Goal: Transaction & Acquisition: Purchase product/service

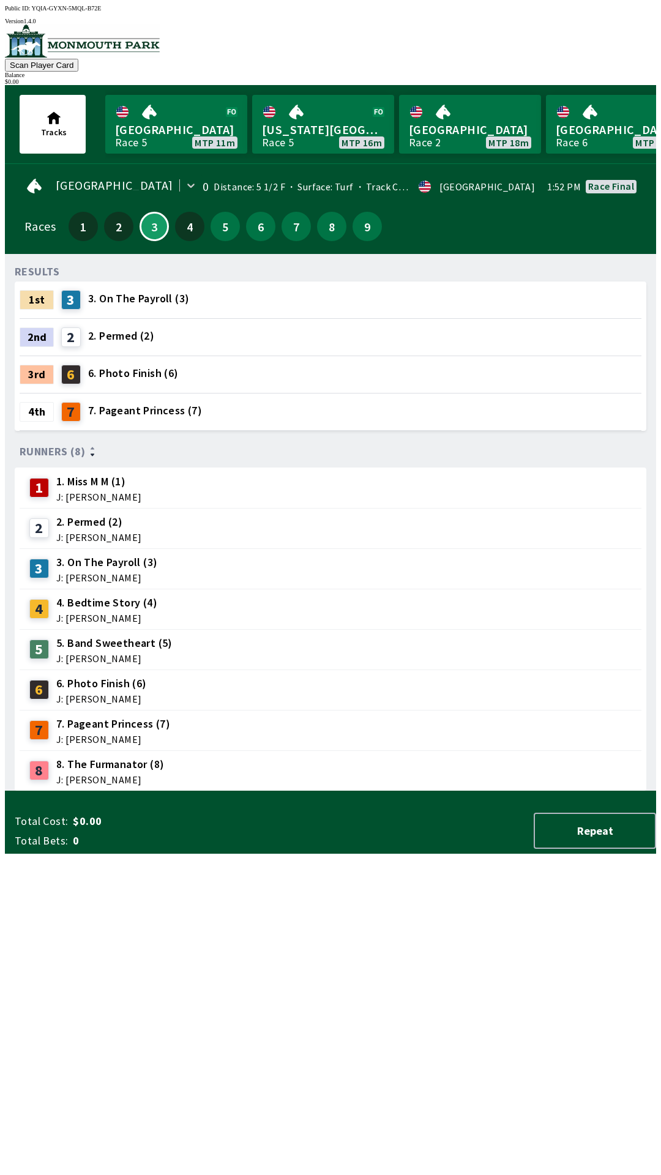
scroll to position [0, 121]
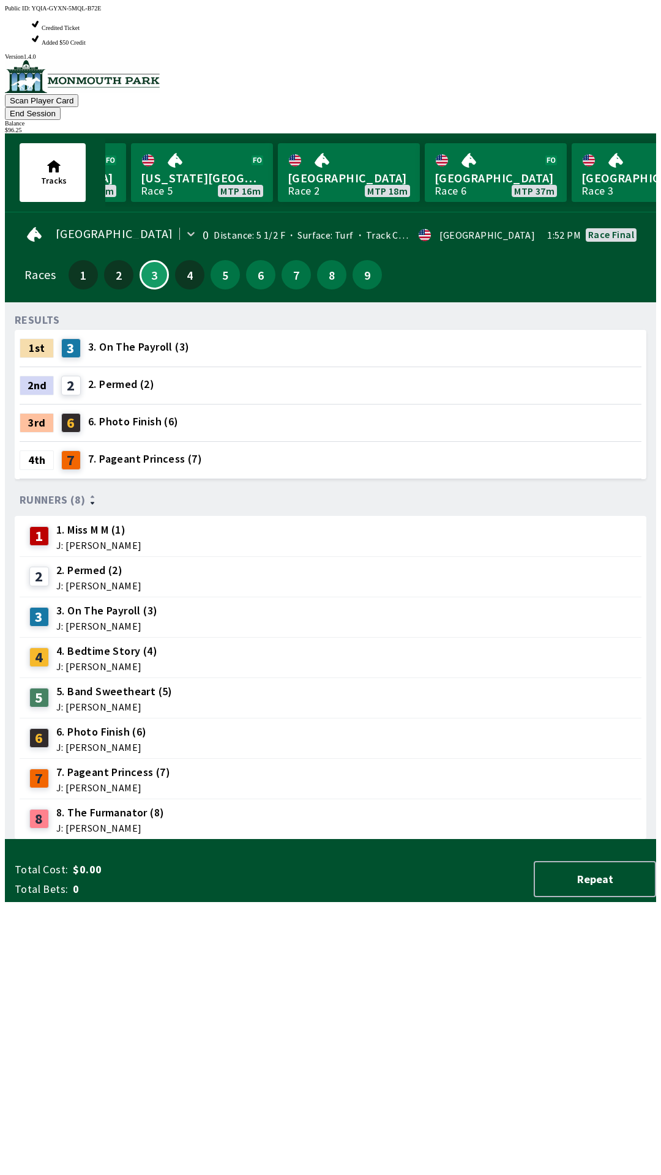
click at [459, 839] on div "RESULTS 1st 3 3. On The Payroll (3) 2nd 2 2. Permed (2) 3rd 6 6. Photo Finish (…" at bounding box center [335, 575] width 641 height 527
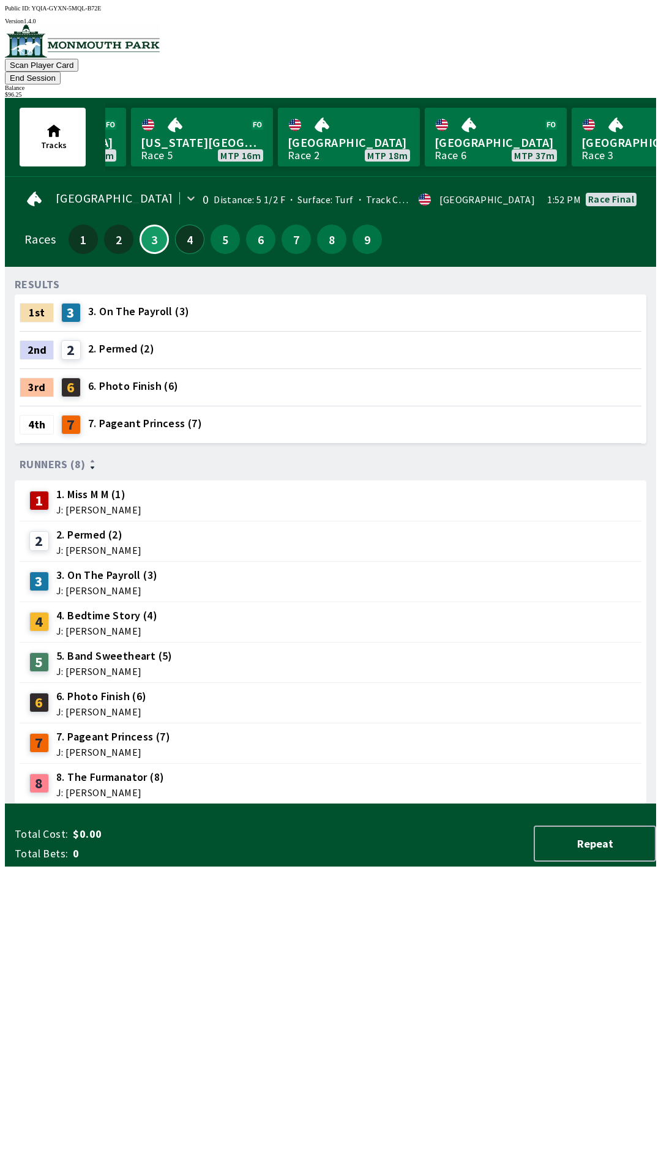
click at [186, 225] on button "4" at bounding box center [189, 239] width 29 height 29
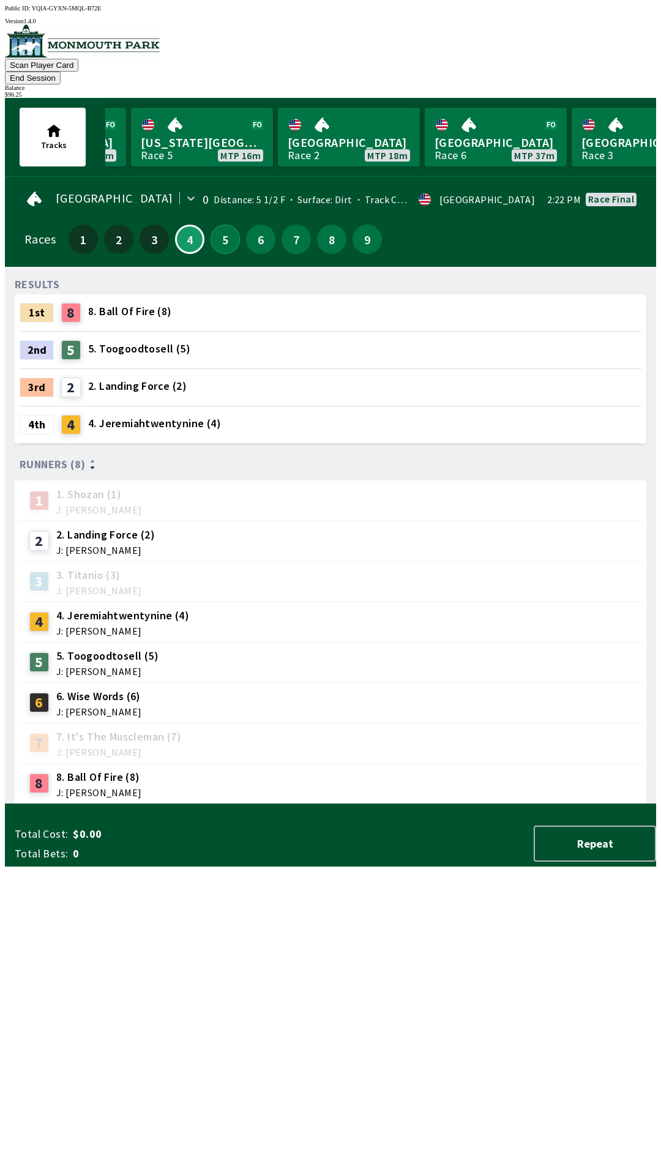
click at [215, 225] on button "5" at bounding box center [224, 239] width 29 height 29
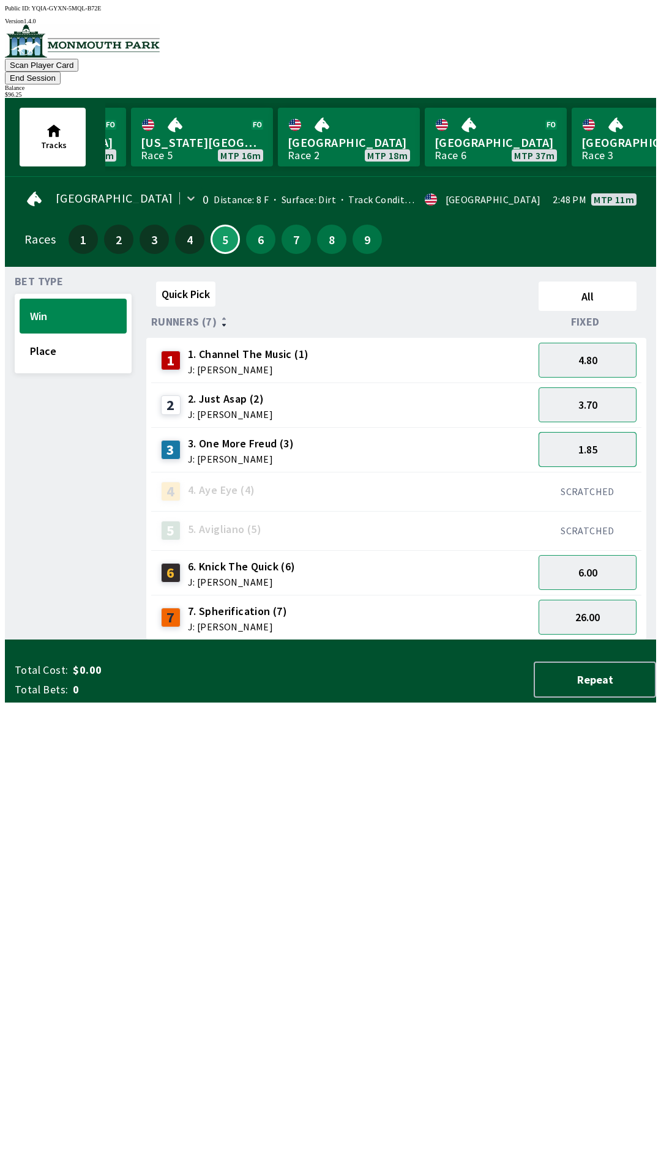
click at [595, 437] on button "1.85" at bounding box center [587, 449] width 98 height 35
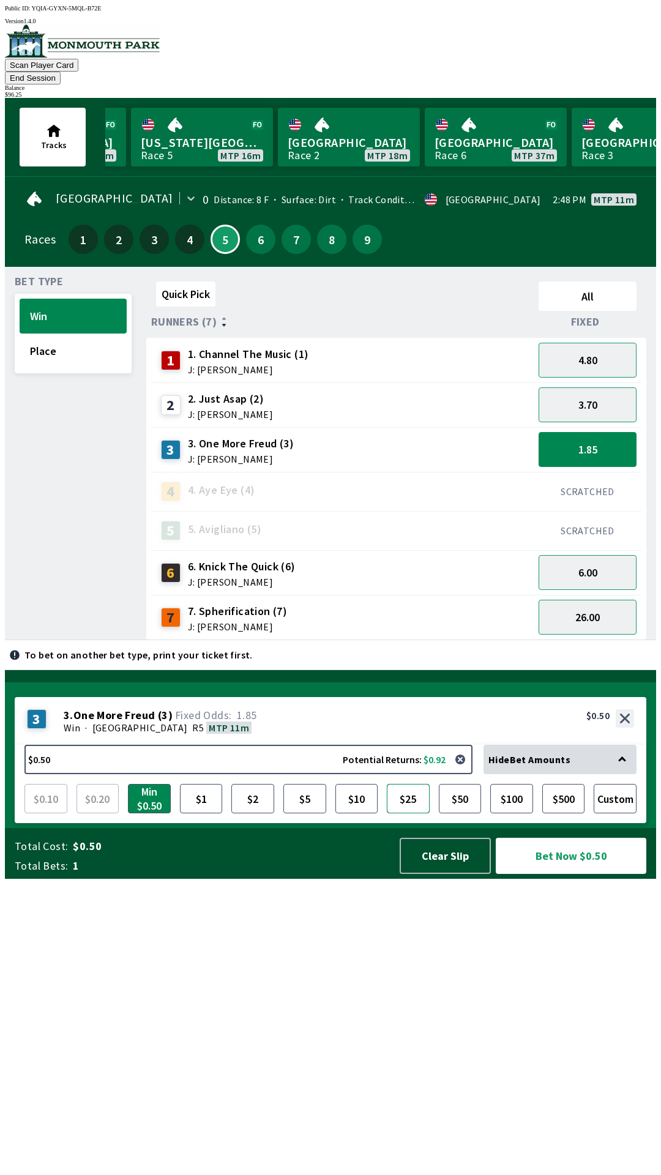
click at [413, 813] on button "$25" at bounding box center [408, 798] width 43 height 29
click at [568, 874] on button "Bet Now $25.00" at bounding box center [571, 856] width 151 height 36
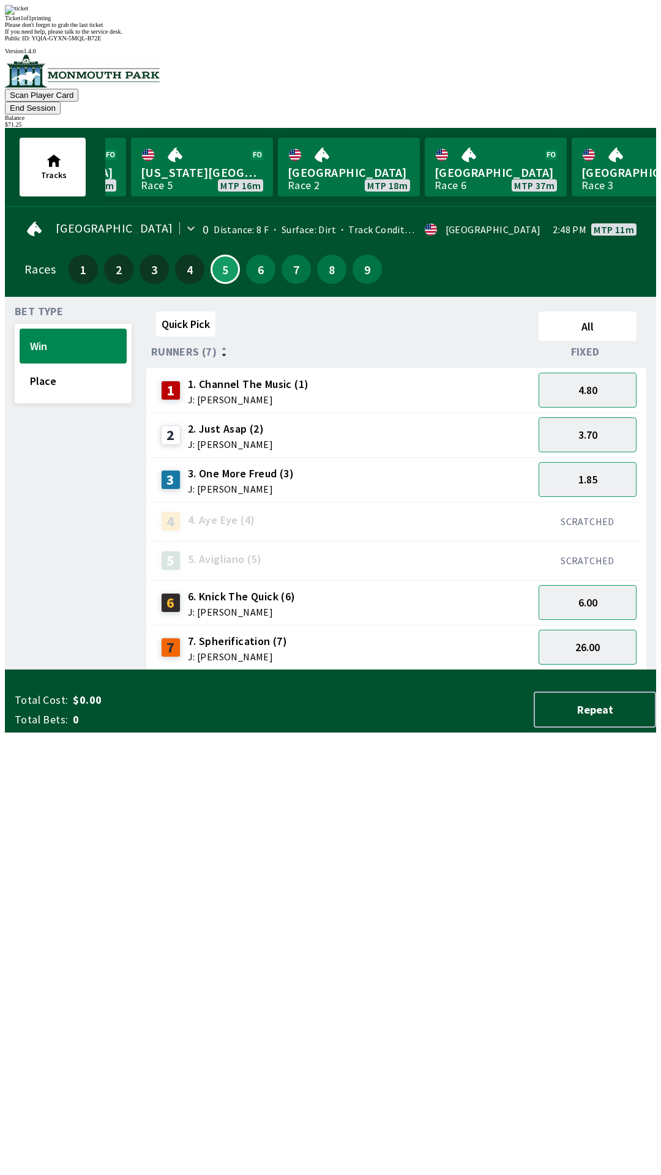
click at [612, 121] on div "$ 71.25" at bounding box center [330, 124] width 651 height 7
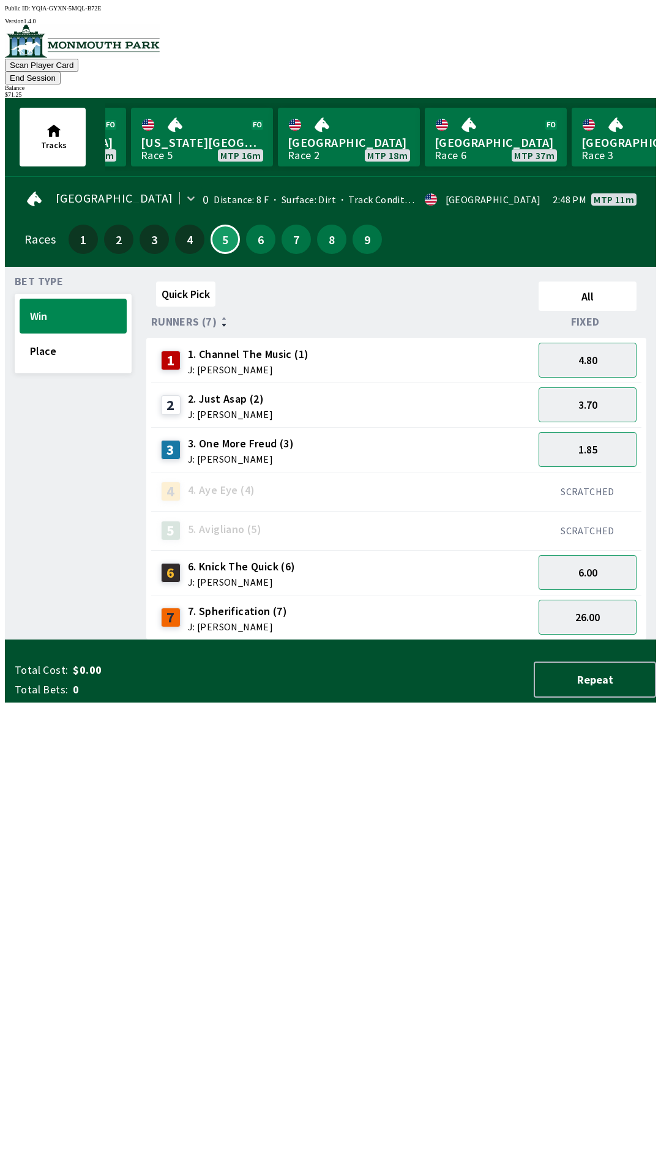
click at [61, 72] on button "End Session" at bounding box center [33, 78] width 56 height 13
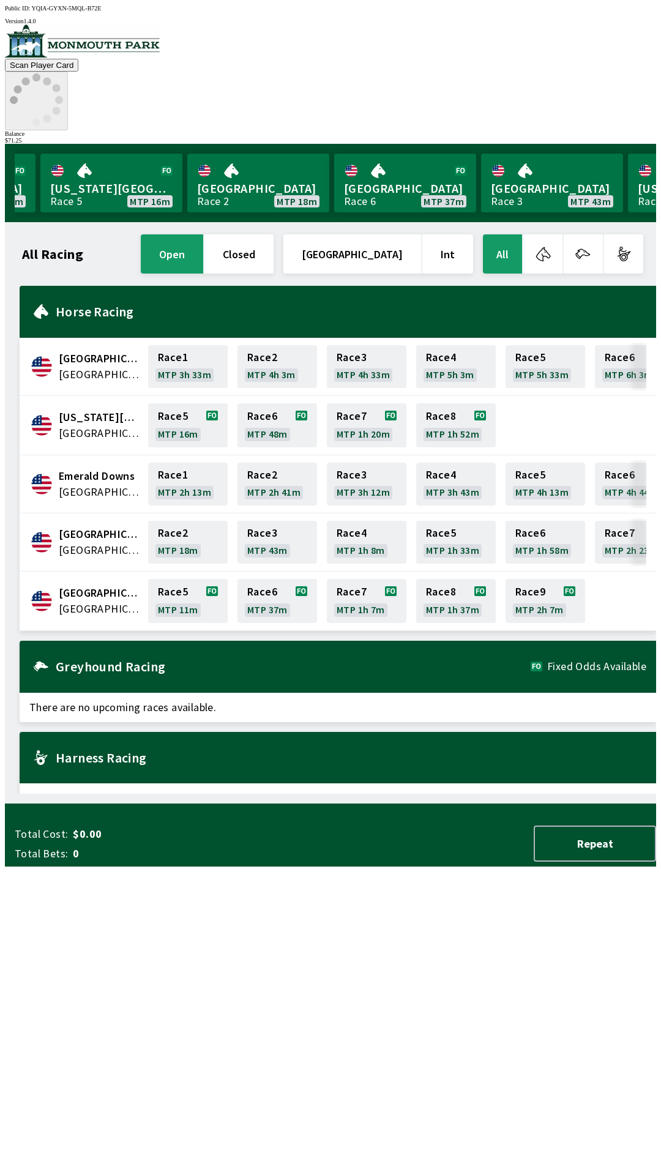
click at [63, 73] on icon at bounding box center [36, 99] width 53 height 53
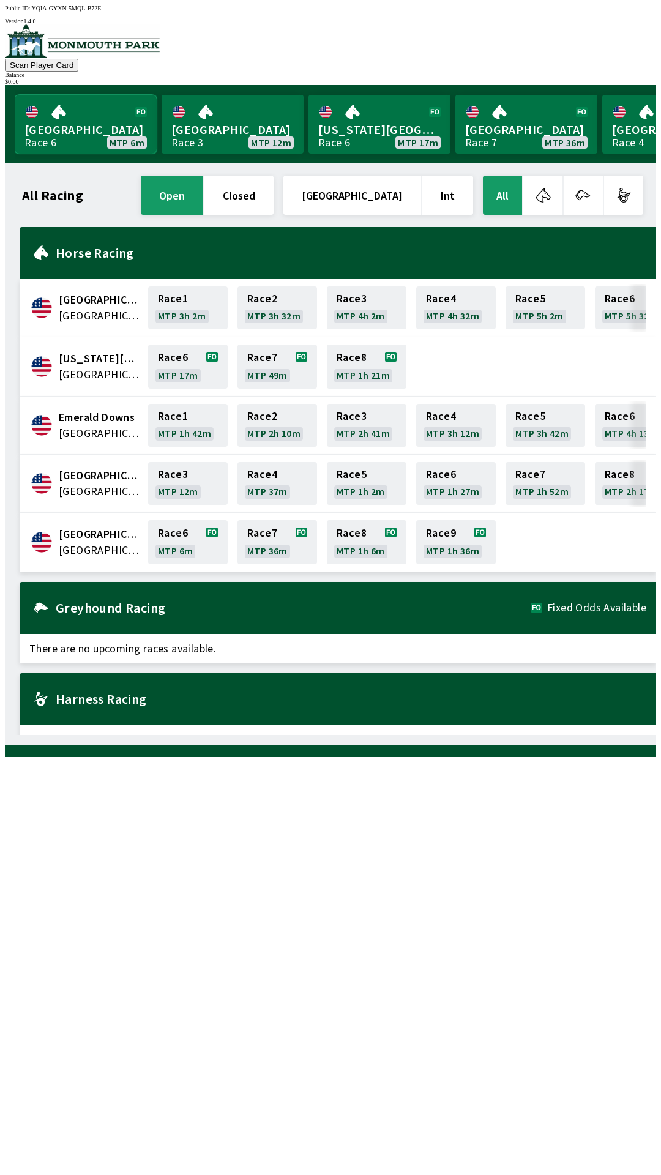
click at [55, 142] on link "[GEOGRAPHIC_DATA] Race 6 MTP 6m" at bounding box center [86, 124] width 142 height 59
click at [69, 117] on link "[GEOGRAPHIC_DATA] Race 6 MTP 6m" at bounding box center [86, 124] width 142 height 59
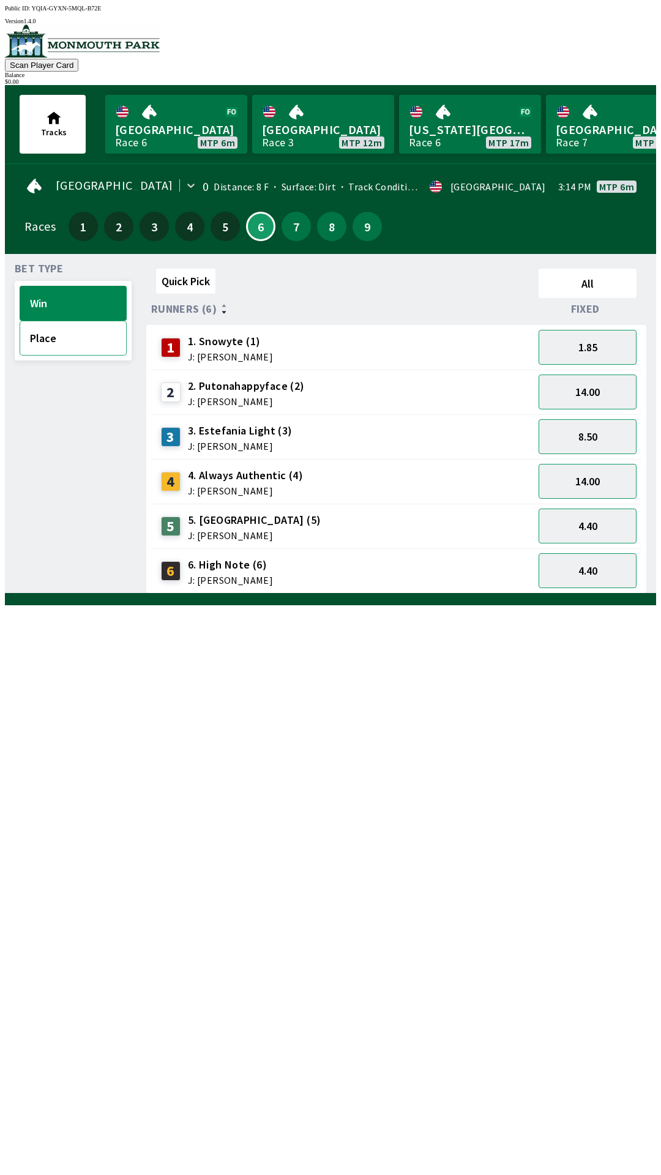
click at [66, 344] on button "Place" at bounding box center [73, 338] width 107 height 35
click at [45, 296] on button "Win" at bounding box center [73, 303] width 107 height 35
click at [47, 346] on button "Place" at bounding box center [73, 338] width 107 height 35
click at [48, 305] on button "Win" at bounding box center [73, 303] width 107 height 35
click at [47, 336] on button "Place" at bounding box center [73, 338] width 107 height 35
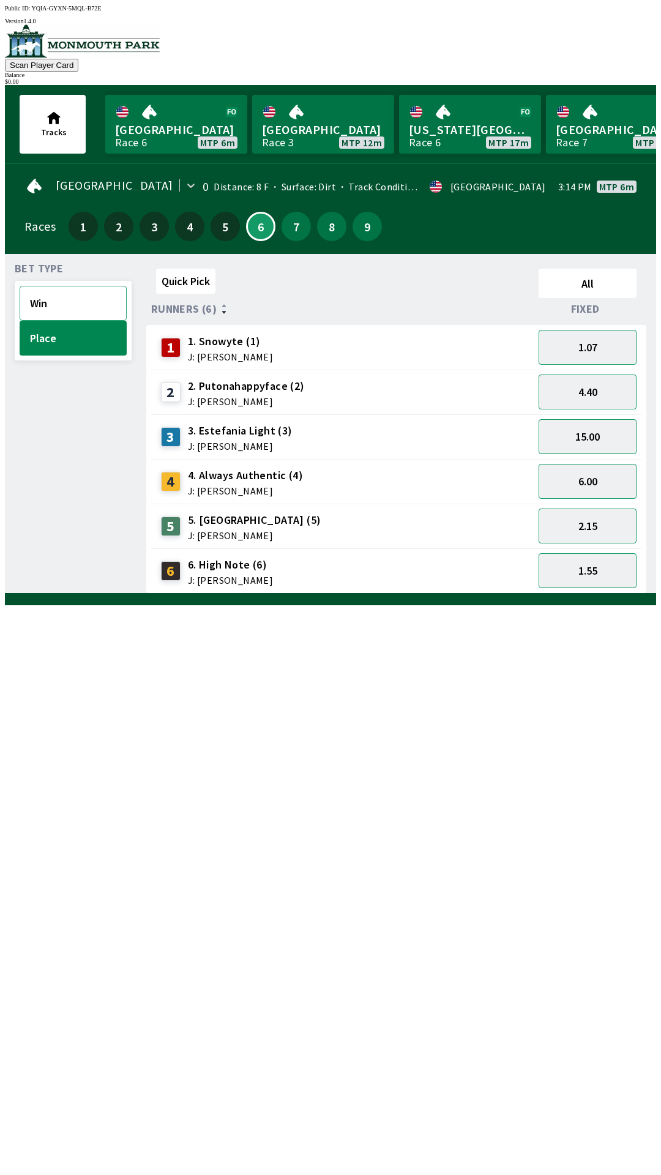
click at [50, 290] on button "Win" at bounding box center [73, 303] width 107 height 35
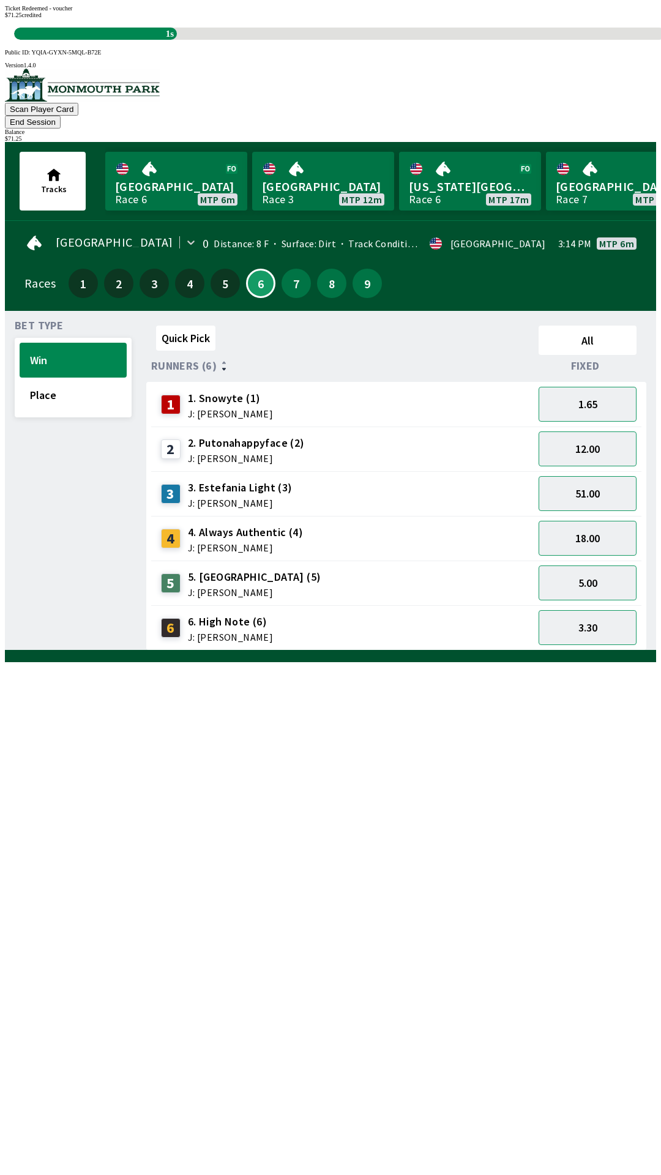
click at [401, 40] on div "Ticket Redeemed - voucher $ 71.25 credited 1s" at bounding box center [330, 22] width 651 height 35
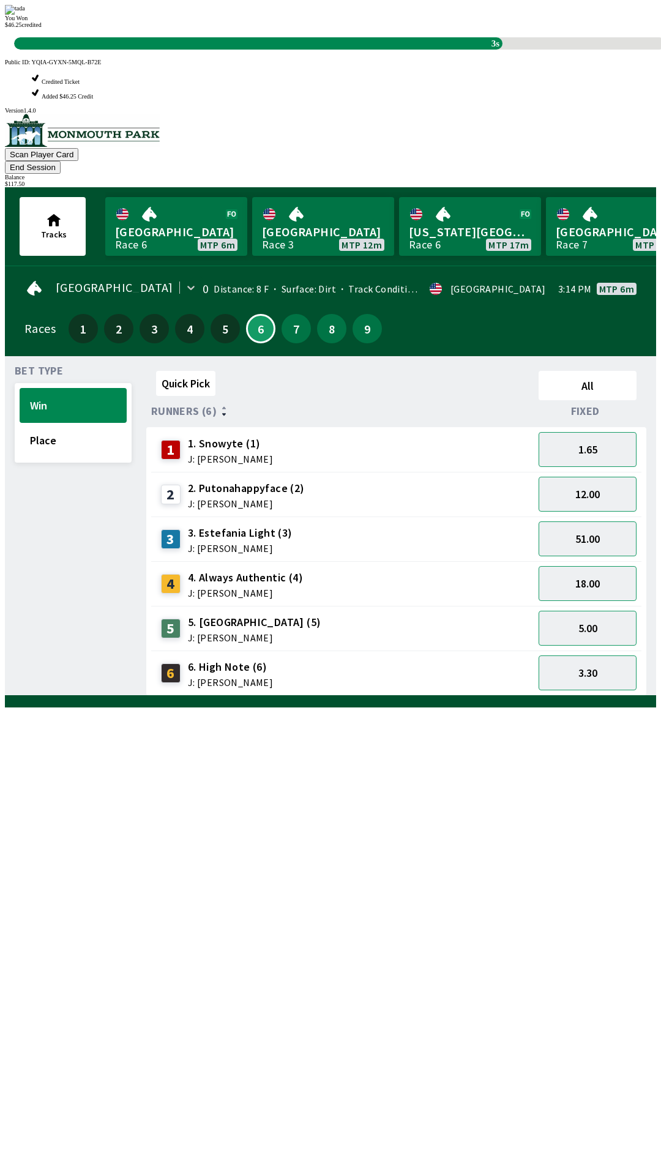
click at [42, 28] on span "$ 46.25 credited" at bounding box center [23, 24] width 37 height 7
click at [420, 696] on div "Quick Pick All Runners (6) Fixed 1 1. Snowyte (1) J: [PERSON_NAME] 1.65 2 2. Pu…" at bounding box center [401, 531] width 510 height 330
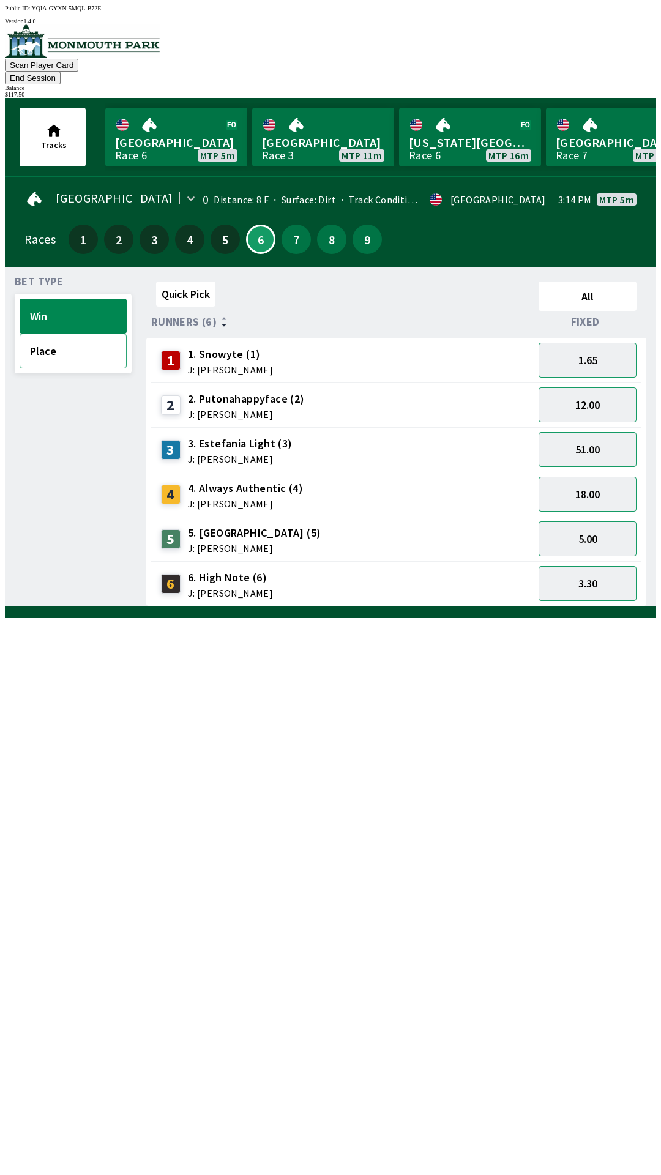
click at [77, 341] on button "Place" at bounding box center [73, 350] width 107 height 35
click at [595, 566] on button "1.55" at bounding box center [587, 583] width 98 height 35
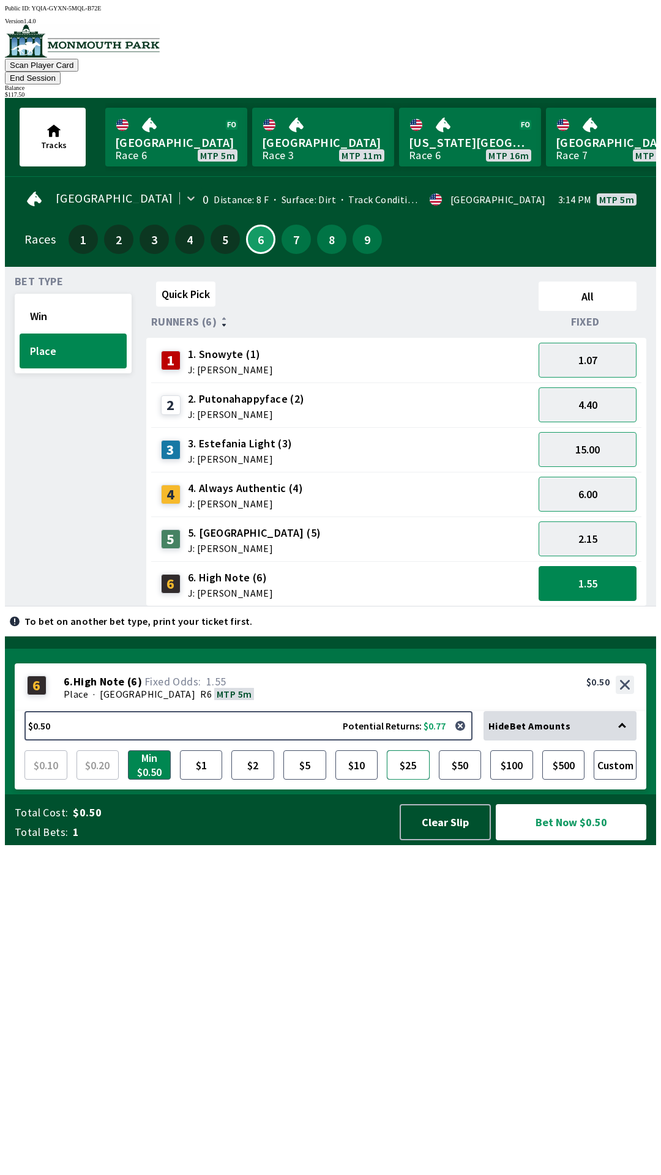
click at [415, 780] on button "$25" at bounding box center [408, 764] width 43 height 29
click at [575, 840] on button "Bet Now $25.00" at bounding box center [571, 822] width 151 height 36
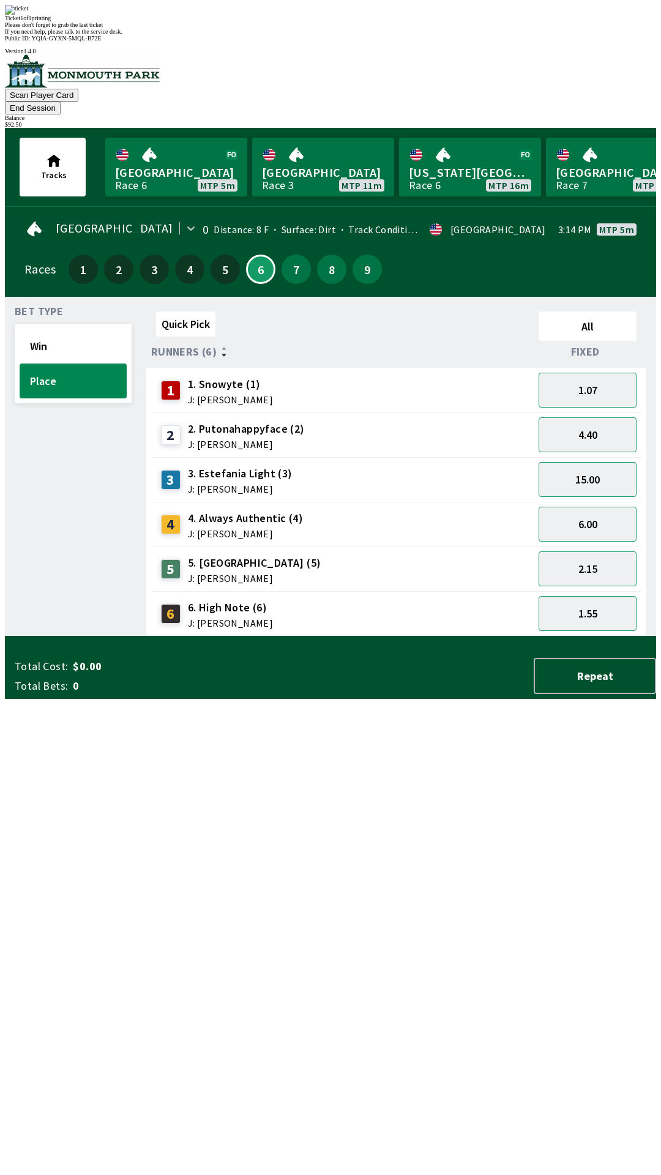
click at [597, 121] on div "$ 92.50" at bounding box center [330, 124] width 651 height 7
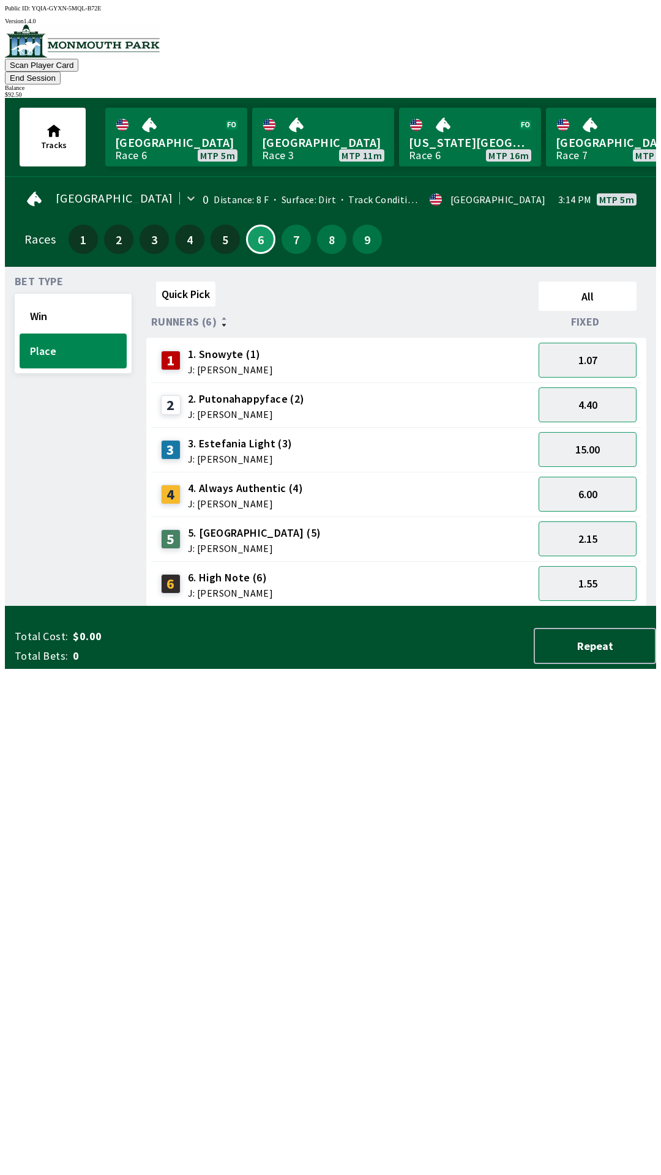
click at [61, 72] on button "End Session" at bounding box center [33, 78] width 56 height 13
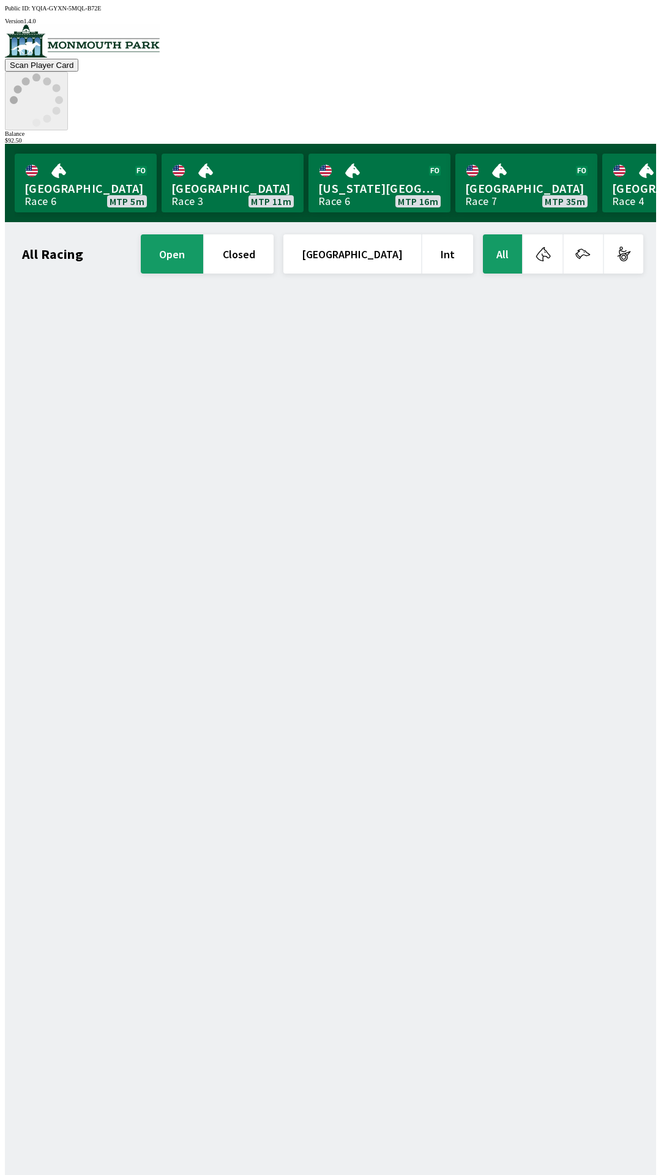
click at [63, 73] on icon at bounding box center [36, 99] width 53 height 53
click at [63, 96] on circle at bounding box center [59, 100] width 8 height 8
click at [63, 73] on icon at bounding box center [36, 99] width 53 height 53
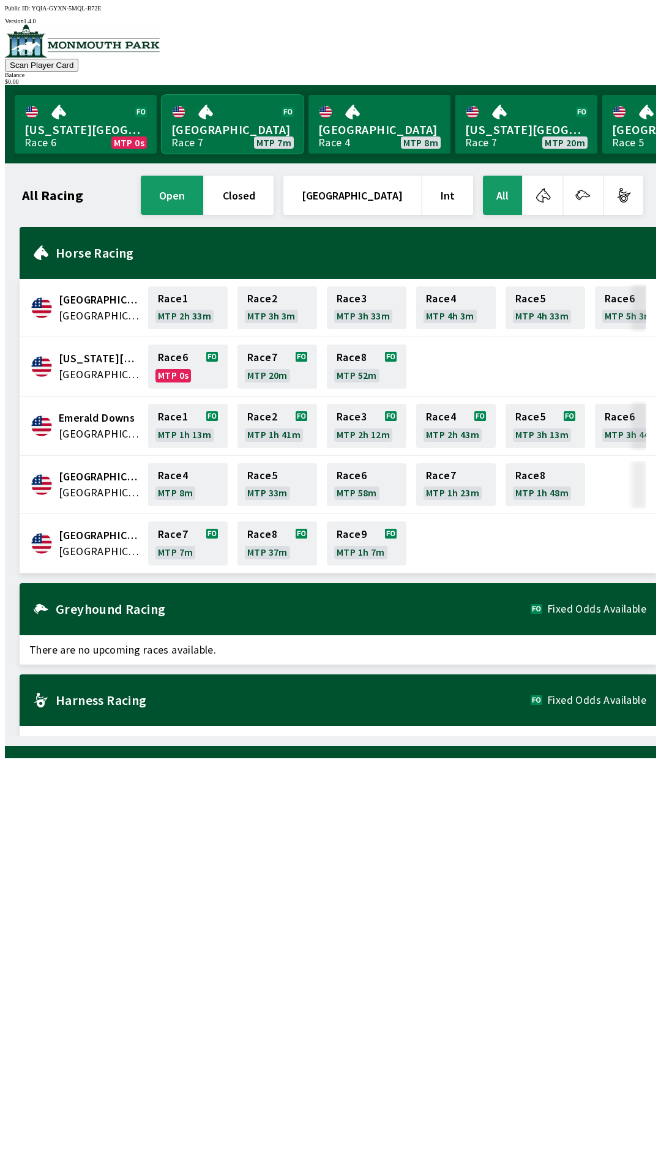
click at [225, 122] on link "[GEOGRAPHIC_DATA] Race 7 MTP 7m" at bounding box center [233, 124] width 142 height 59
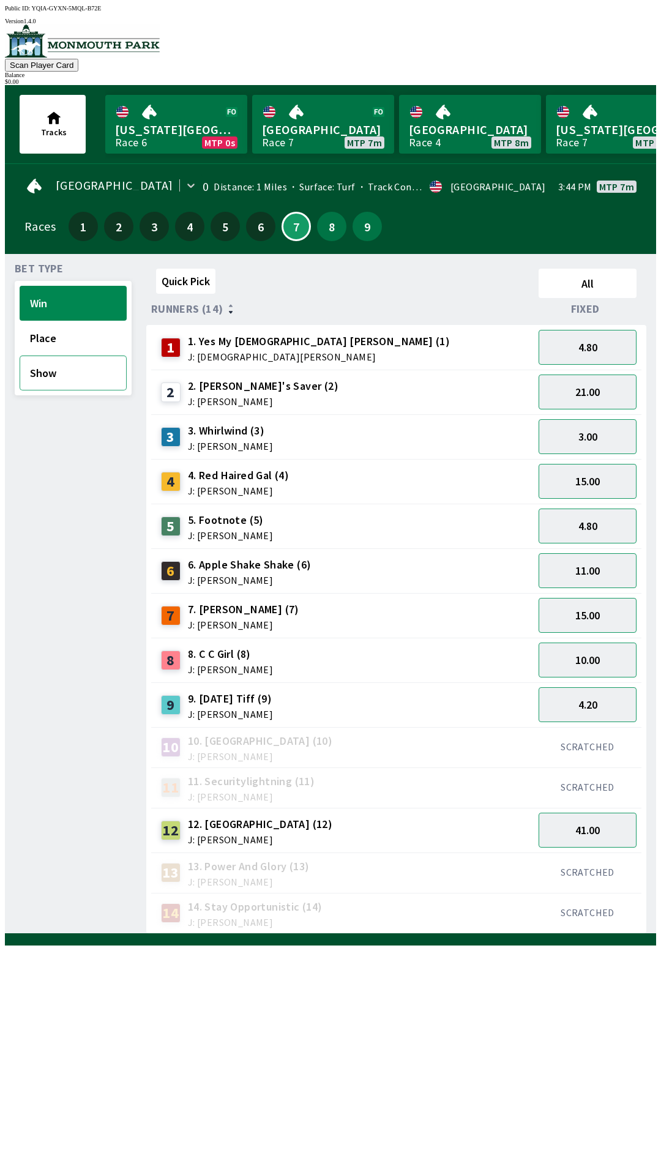
click at [63, 378] on button "Show" at bounding box center [73, 372] width 107 height 35
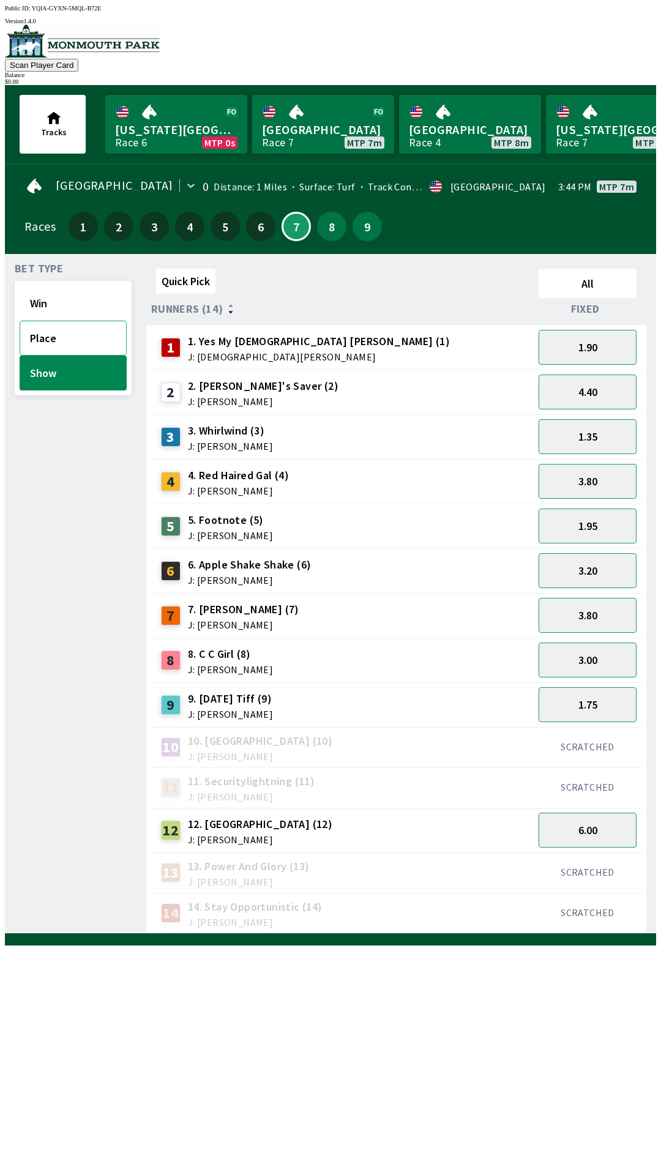
click at [68, 338] on button "Place" at bounding box center [73, 338] width 107 height 35
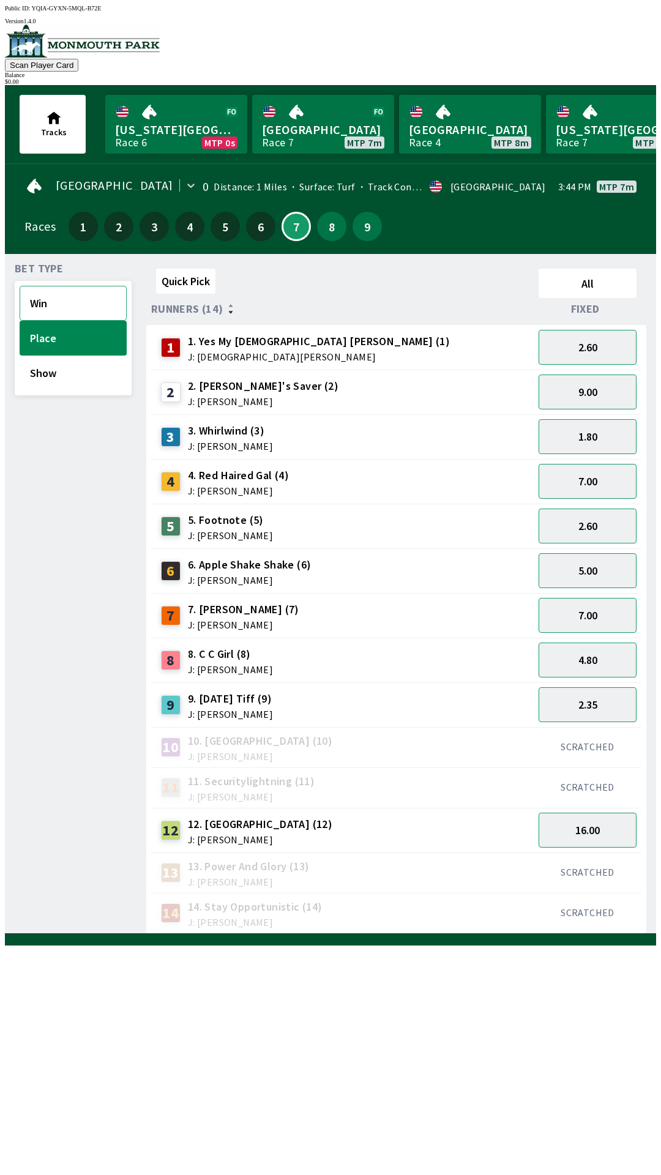
click at [51, 294] on button "Win" at bounding box center [73, 303] width 107 height 35
click at [49, 367] on button "Show" at bounding box center [73, 372] width 107 height 35
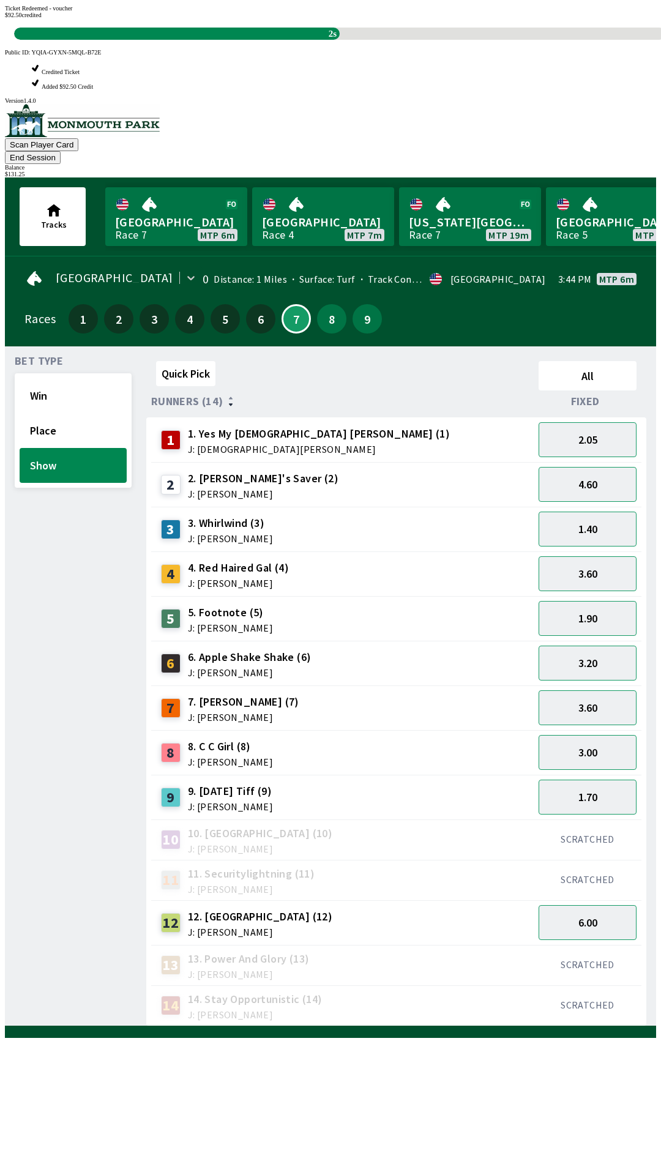
click at [404, 40] on div "Ticket Redeemed - voucher $ 92.50 credited 2s" at bounding box center [330, 22] width 651 height 35
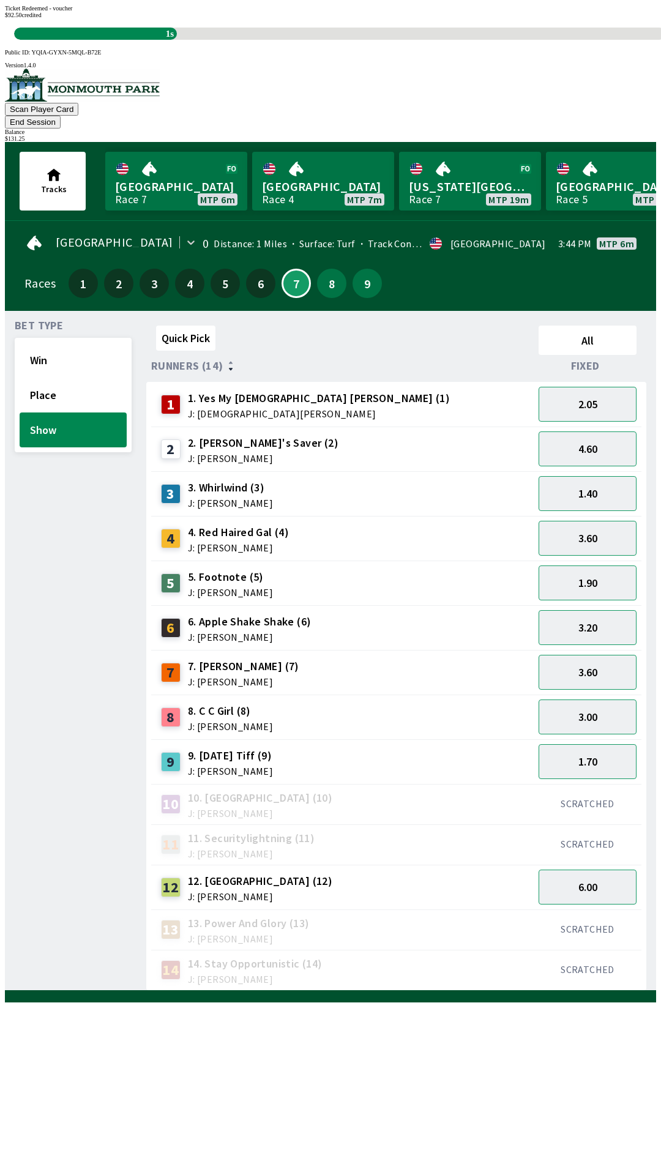
click at [451, 971] on div "Quick Pick All Runners (14) Fixed 1 1. Yes My [DEMOGRAPHIC_DATA] [PERSON_NAME] …" at bounding box center [401, 656] width 510 height 670
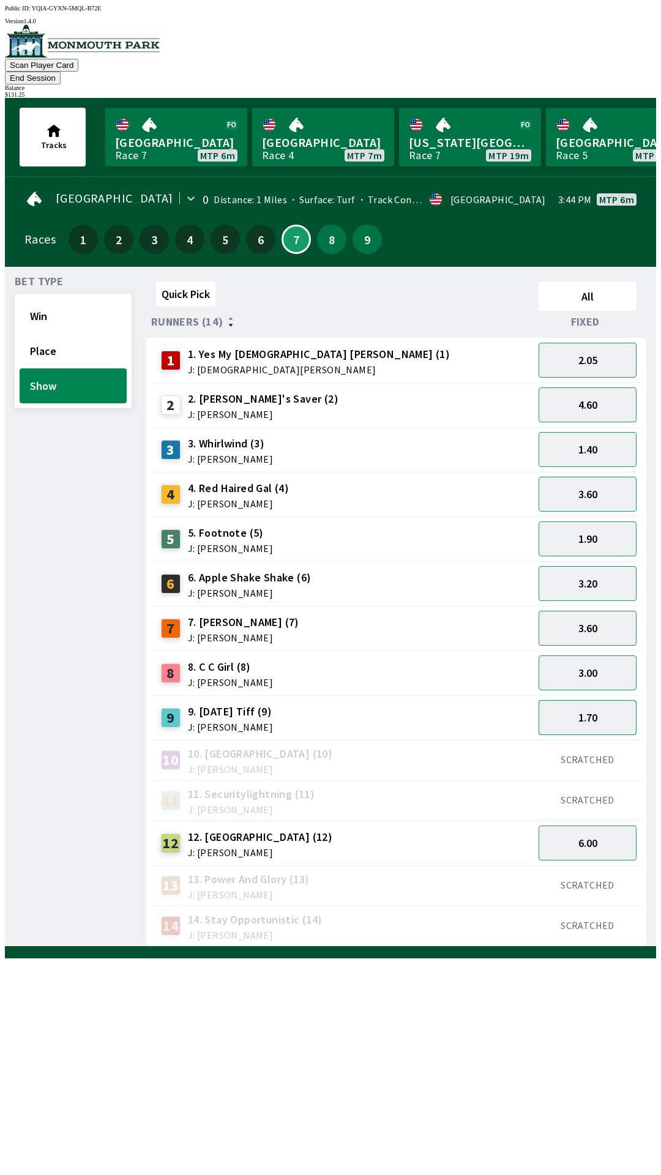
click at [595, 701] on button "1.70" at bounding box center [587, 717] width 98 height 35
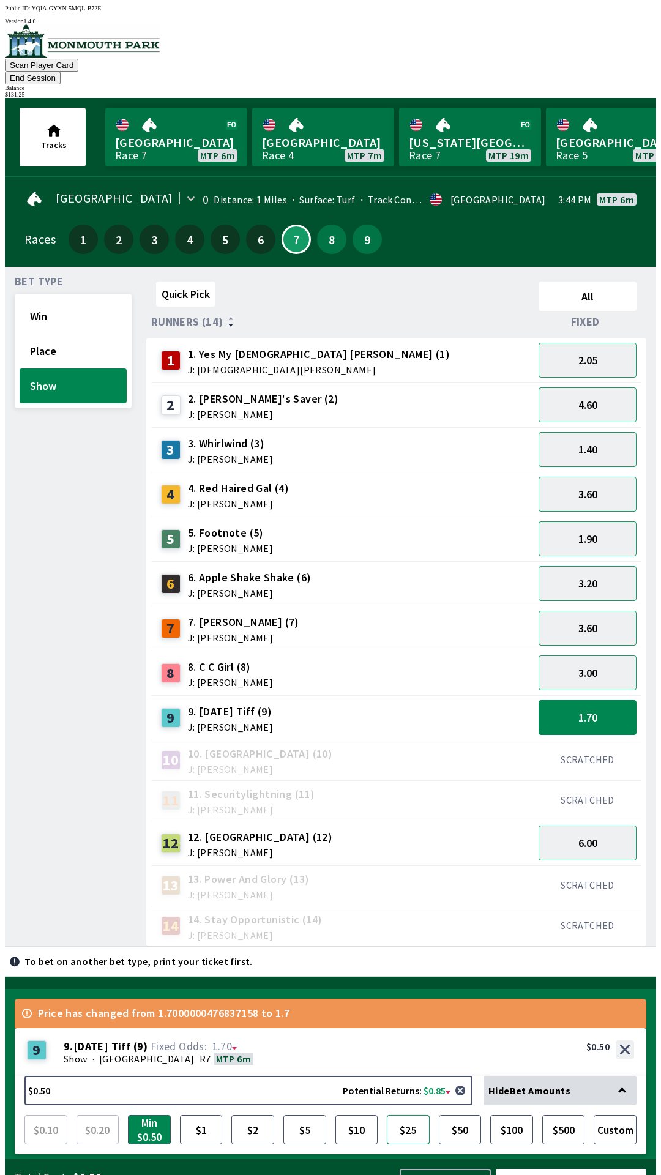
click at [412, 1115] on button "$25" at bounding box center [408, 1129] width 43 height 29
click at [561, 1169] on button "Bet Now $25.00" at bounding box center [571, 1187] width 151 height 36
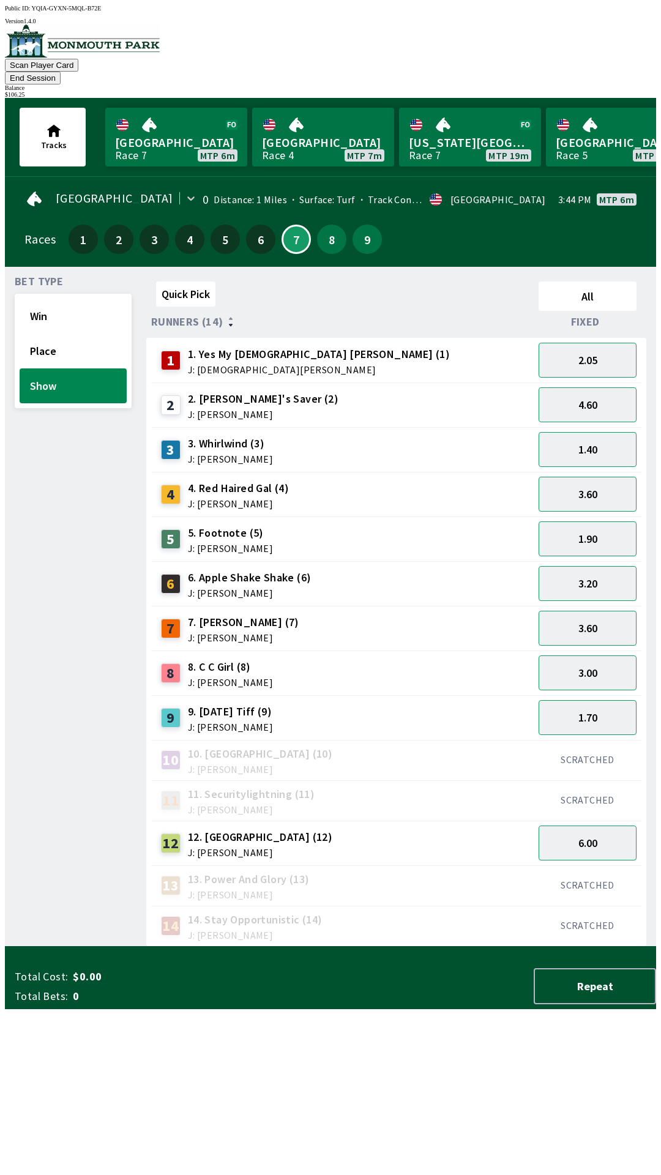
click at [61, 72] on button "End Session" at bounding box center [33, 78] width 56 height 13
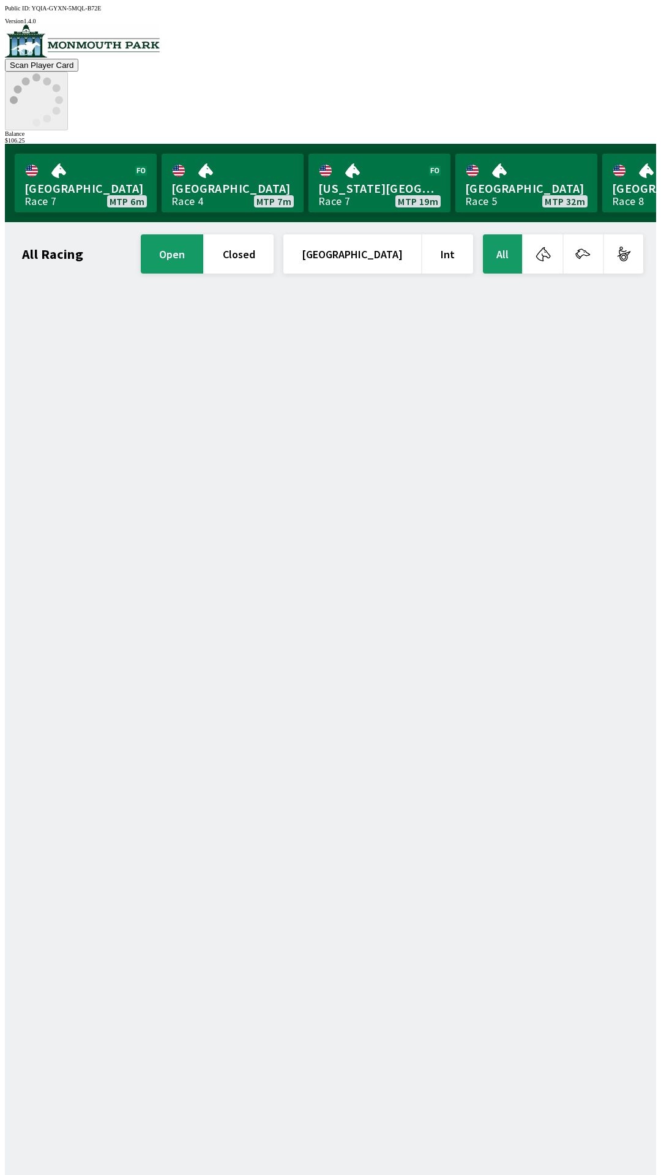
click at [18, 96] on circle at bounding box center [14, 100] width 8 height 8
click at [63, 73] on icon at bounding box center [36, 99] width 53 height 53
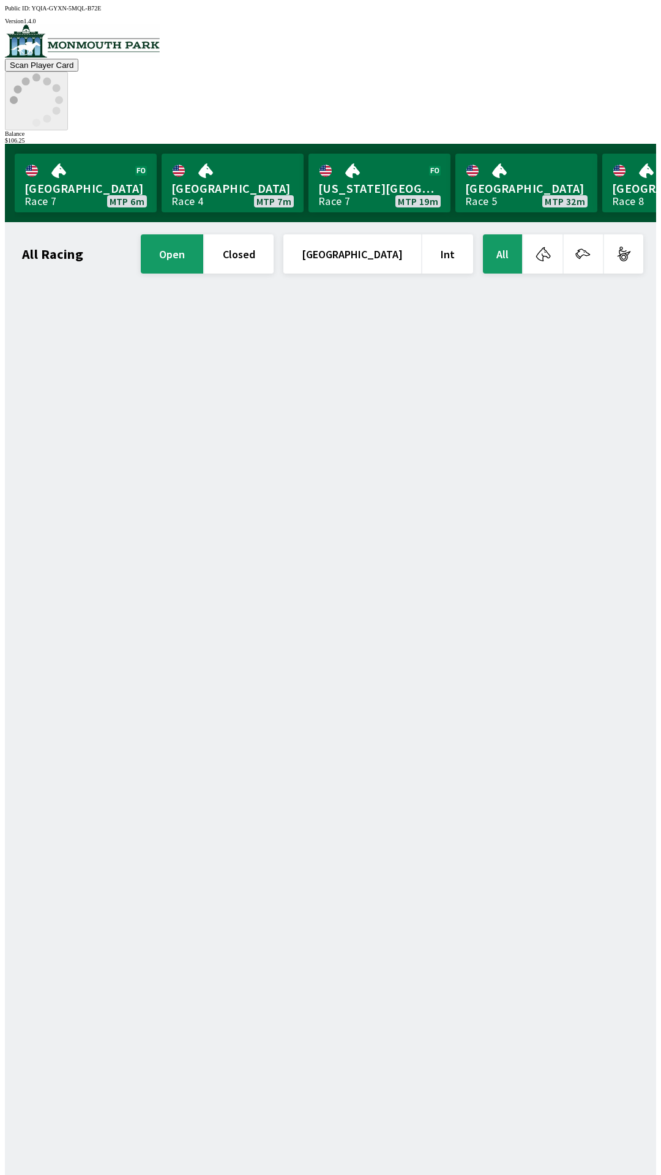
click at [63, 73] on icon at bounding box center [36, 99] width 53 height 53
